Goal: Information Seeking & Learning: Learn about a topic

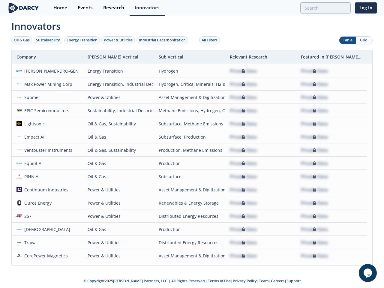
click at [22, 40] on div "Oil & Gas" at bounding box center [22, 39] width 16 height 5
click at [48, 40] on div "Sustainability" at bounding box center [48, 39] width 24 height 5
click at [82, 40] on div "Energy Transition" at bounding box center [82, 39] width 31 height 5
click at [119, 40] on div "Power & Utilities" at bounding box center [118, 39] width 29 height 5
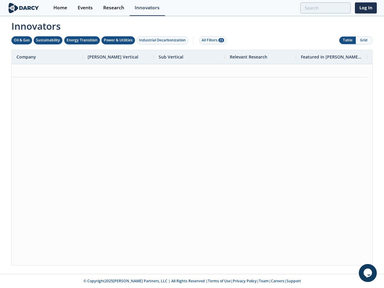
click at [163, 40] on div "Industrial Decarbonization" at bounding box center [162, 39] width 47 height 5
click at [211, 40] on div "All Filters 28" at bounding box center [213, 39] width 22 height 5
